Goal: Information Seeking & Learning: Check status

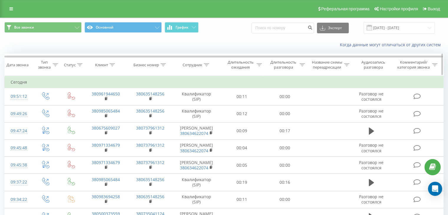
click at [206, 64] on icon at bounding box center [206, 64] width 5 height 3
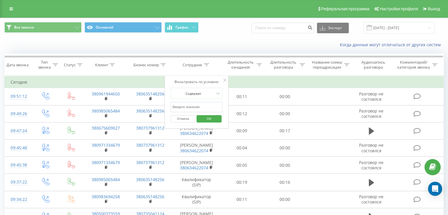
click at [191, 105] on input "text" at bounding box center [197, 107] width 52 height 10
type input "Квалификатор"
click at [211, 117] on span "OK" at bounding box center [209, 118] width 16 height 9
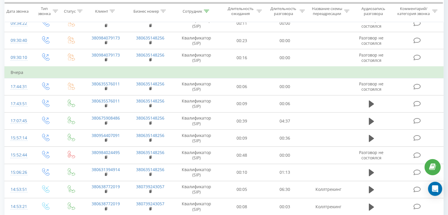
scroll to position [125, 0]
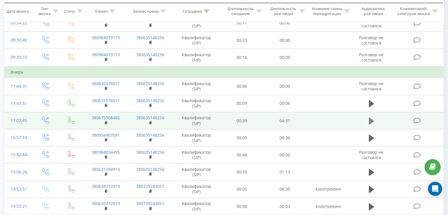
click at [370, 120] on icon at bounding box center [371, 120] width 5 height 7
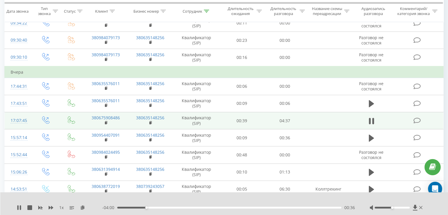
click at [397, 206] on div at bounding box center [397, 208] width 54 height 6
click at [397, 207] on div at bounding box center [392, 208] width 35 height 2
click at [409, 208] on div at bounding box center [392, 208] width 35 height 2
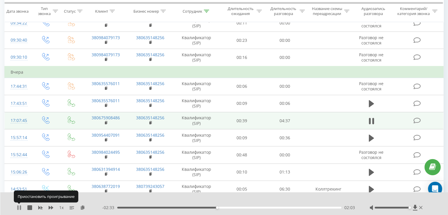
click at [19, 209] on icon at bounding box center [19, 207] width 5 height 5
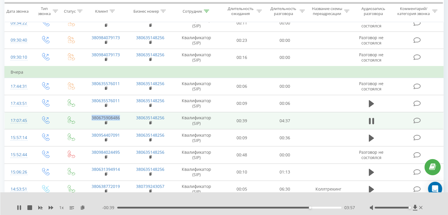
drag, startPoint x: 86, startPoint y: 116, endPoint x: 123, endPoint y: 117, distance: 37.4
click at [123, 117] on td "380675908486" at bounding box center [105, 120] width 44 height 17
copy link "380675908486"
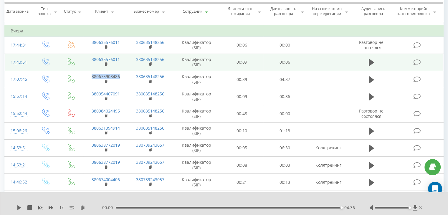
scroll to position [191, 0]
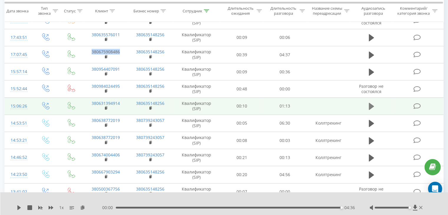
click at [372, 104] on icon at bounding box center [371, 106] width 5 height 7
click at [18, 208] on icon at bounding box center [17, 207] width 1 height 5
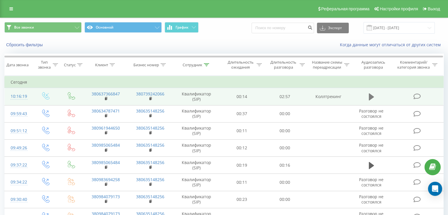
click at [371, 93] on icon at bounding box center [371, 97] width 5 height 8
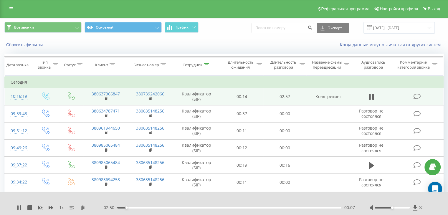
click at [408, 209] on div at bounding box center [397, 208] width 54 height 6
click at [404, 207] on div at bounding box center [392, 208] width 35 height 2
click at [408, 208] on div at bounding box center [392, 208] width 35 height 2
